Goal: Find specific page/section: Find specific page/section

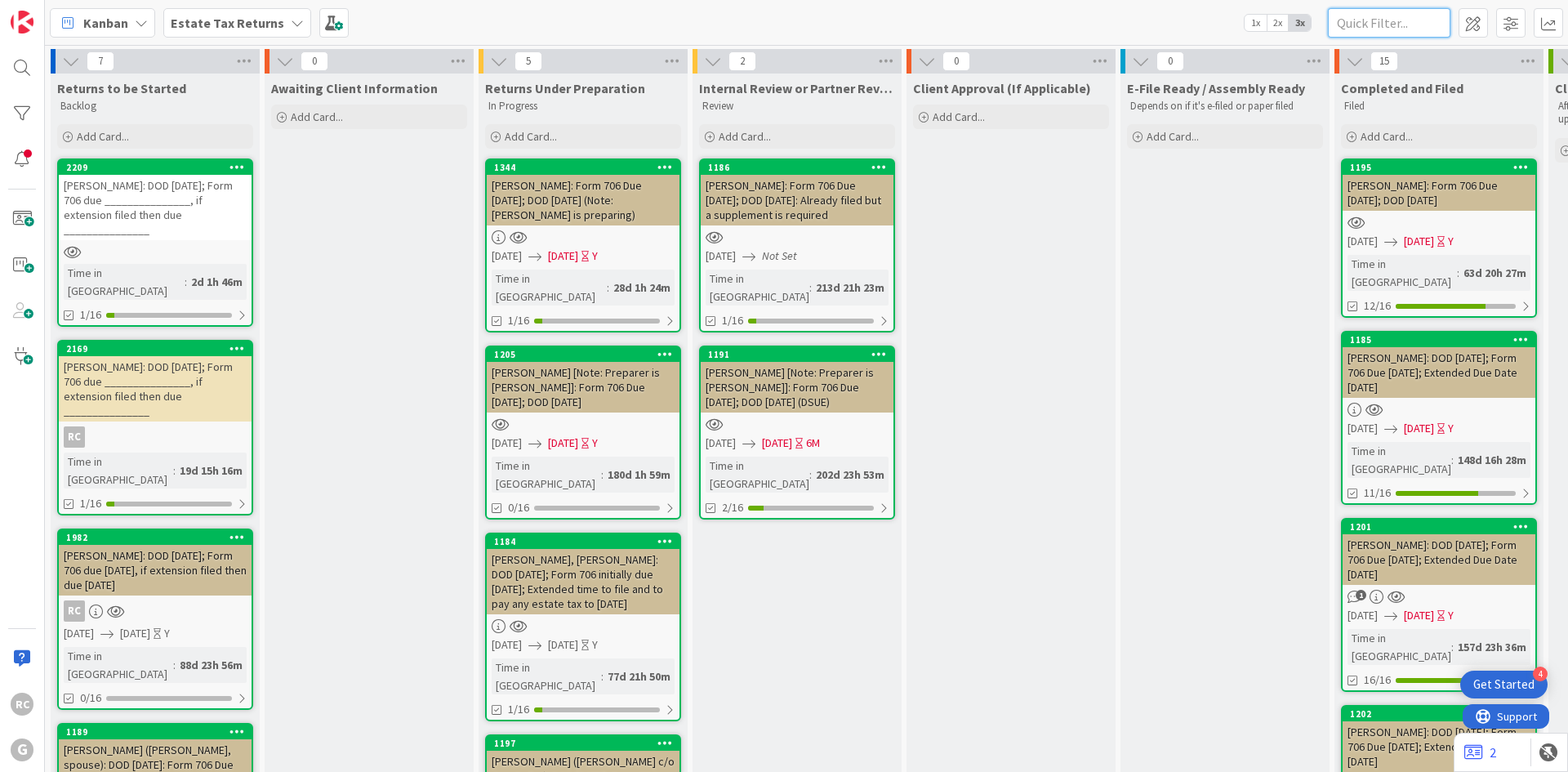
click at [1368, 27] on input "text" at bounding box center [1389, 23] width 122 height 30
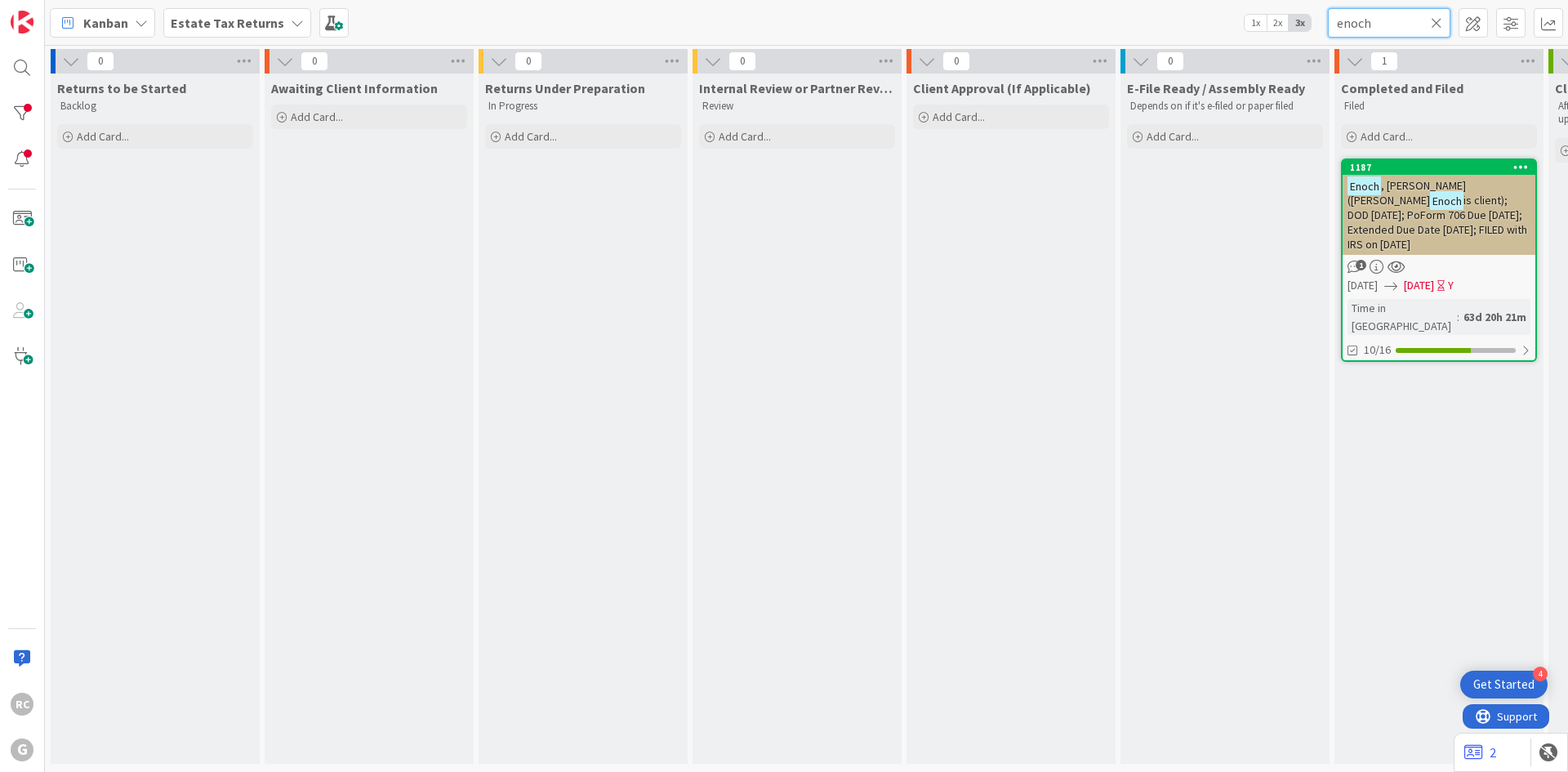
type input "enoch"
click at [1412, 174] on div "1187" at bounding box center [1438, 168] width 192 height 15
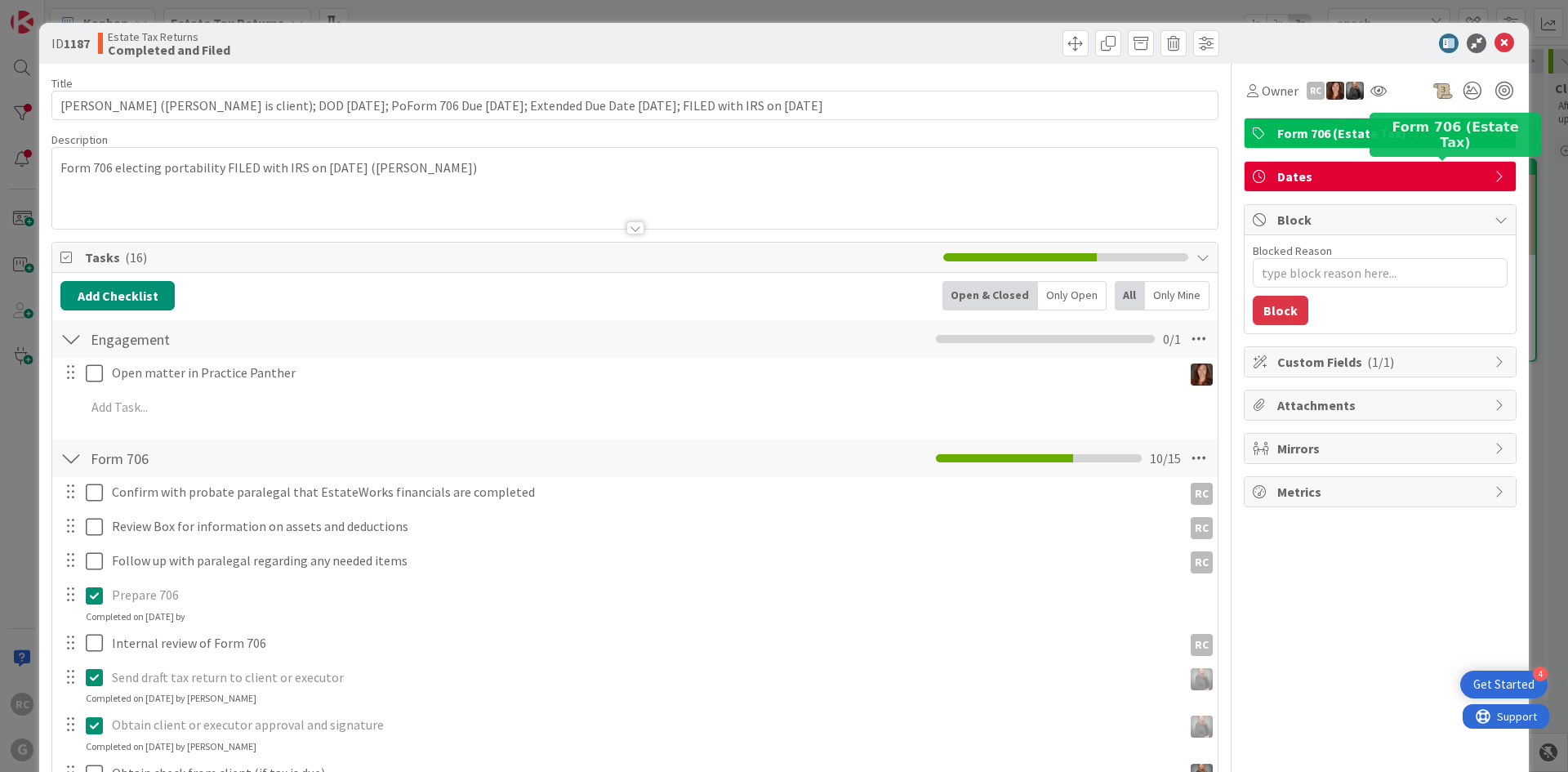
type textarea "x"
click at [1494, 44] on icon at bounding box center [1504, 44] width 20 height 20
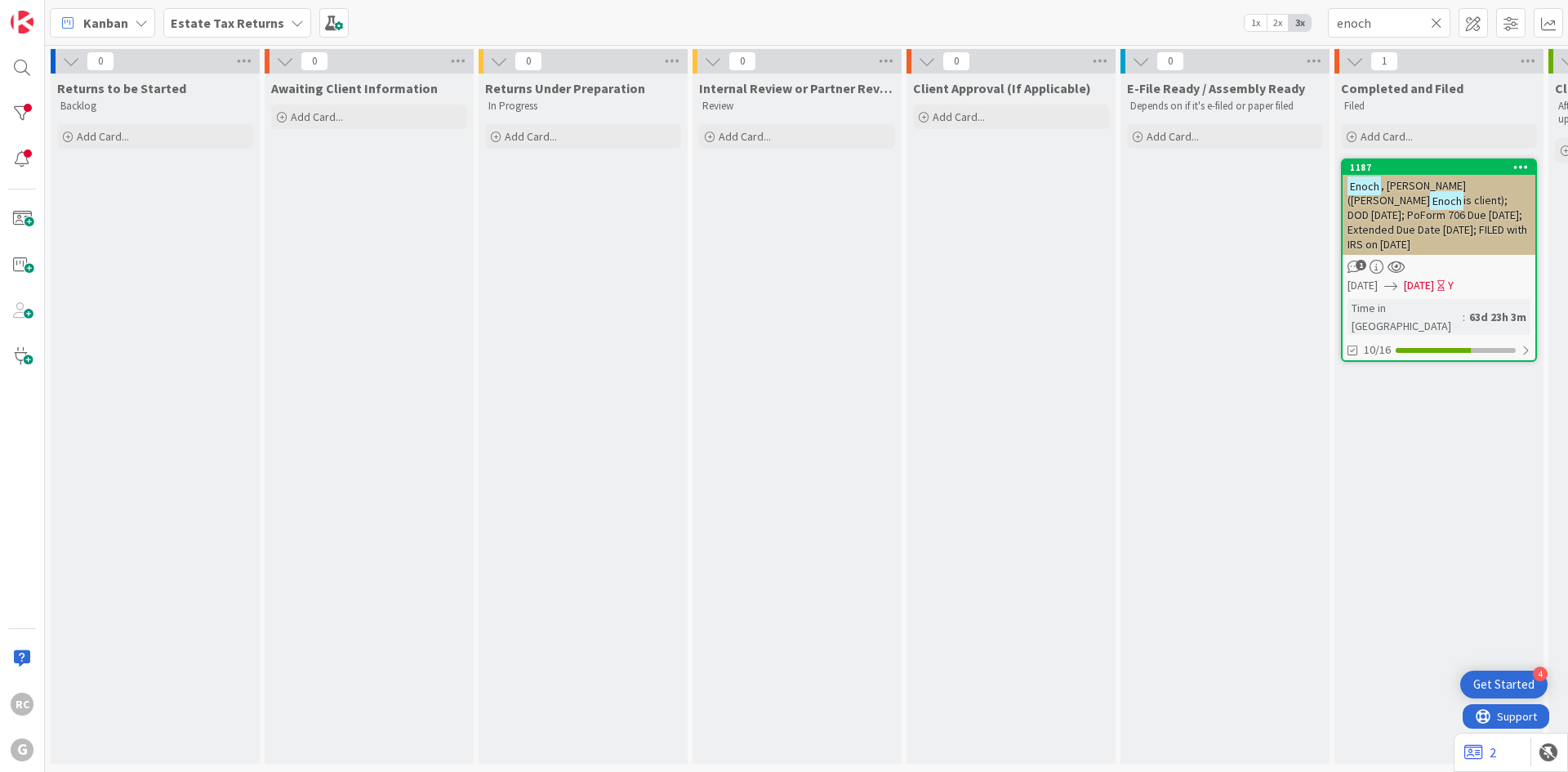
click at [1441, 22] on icon at bounding box center [1437, 23] width 12 height 15
